Goal: Find specific page/section: Find specific page/section

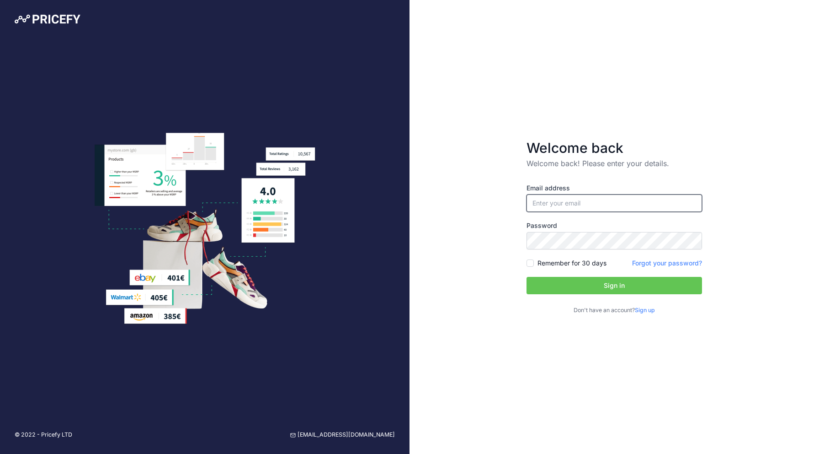
type input "[EMAIL_ADDRESS][DOMAIN_NAME]"
click at [615, 285] on button "Sign in" at bounding box center [615, 285] width 176 height 17
click at [600, 286] on button "Sign in" at bounding box center [615, 285] width 176 height 17
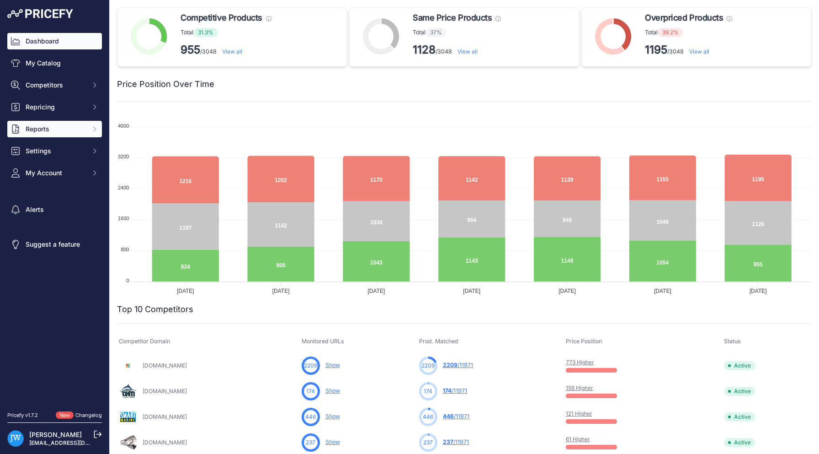
click at [63, 130] on span "Reports" at bounding box center [56, 128] width 60 height 9
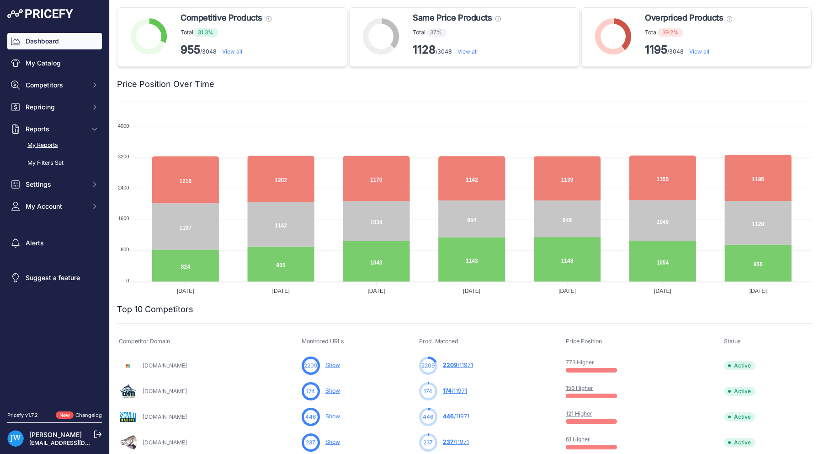
click at [58, 146] on link "My Reports" at bounding box center [54, 145] width 95 height 16
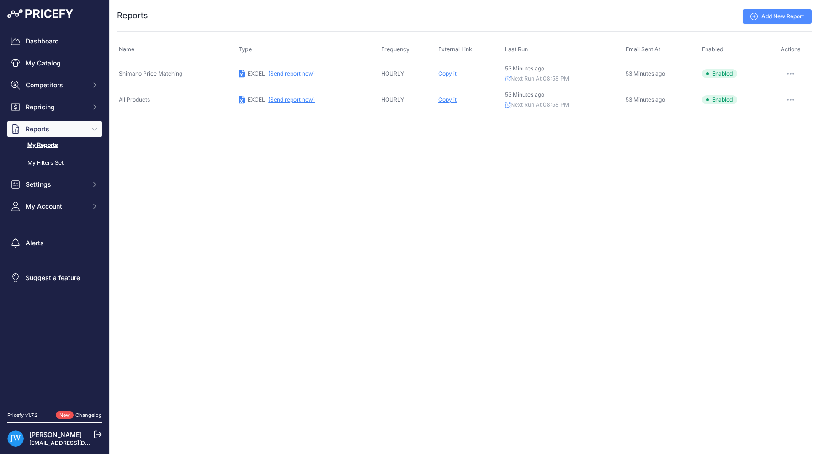
click at [442, 102] on div "Copy it" at bounding box center [469, 99] width 63 height 7
click at [449, 146] on div "Close You are not connected to the internet. ..." at bounding box center [465, 227] width 710 height 454
click at [449, 99] on span "Copy it" at bounding box center [447, 99] width 18 height 7
